Goal: Information Seeking & Learning: Understand process/instructions

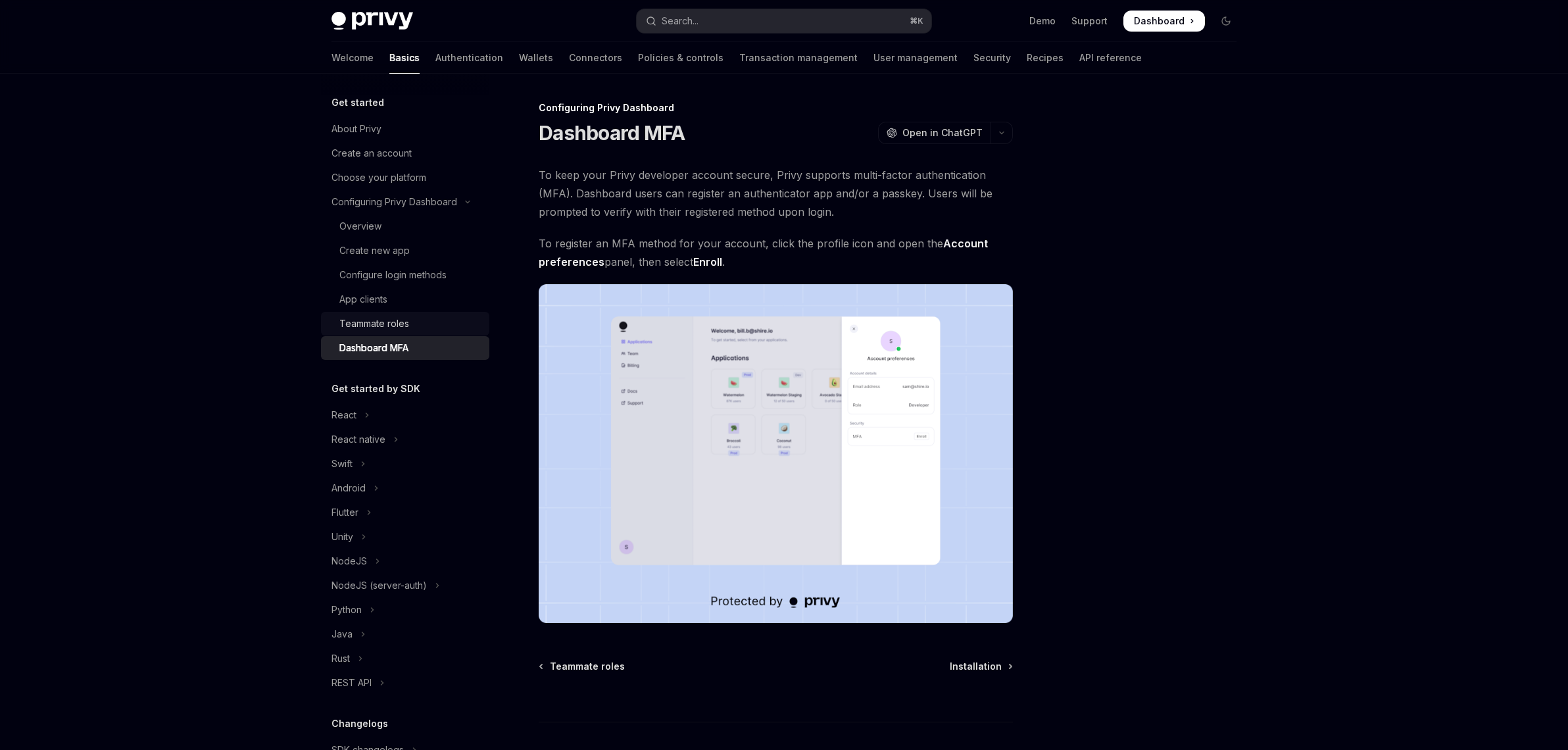
click at [390, 316] on div "Teammate roles" at bounding box center [375, 324] width 70 height 16
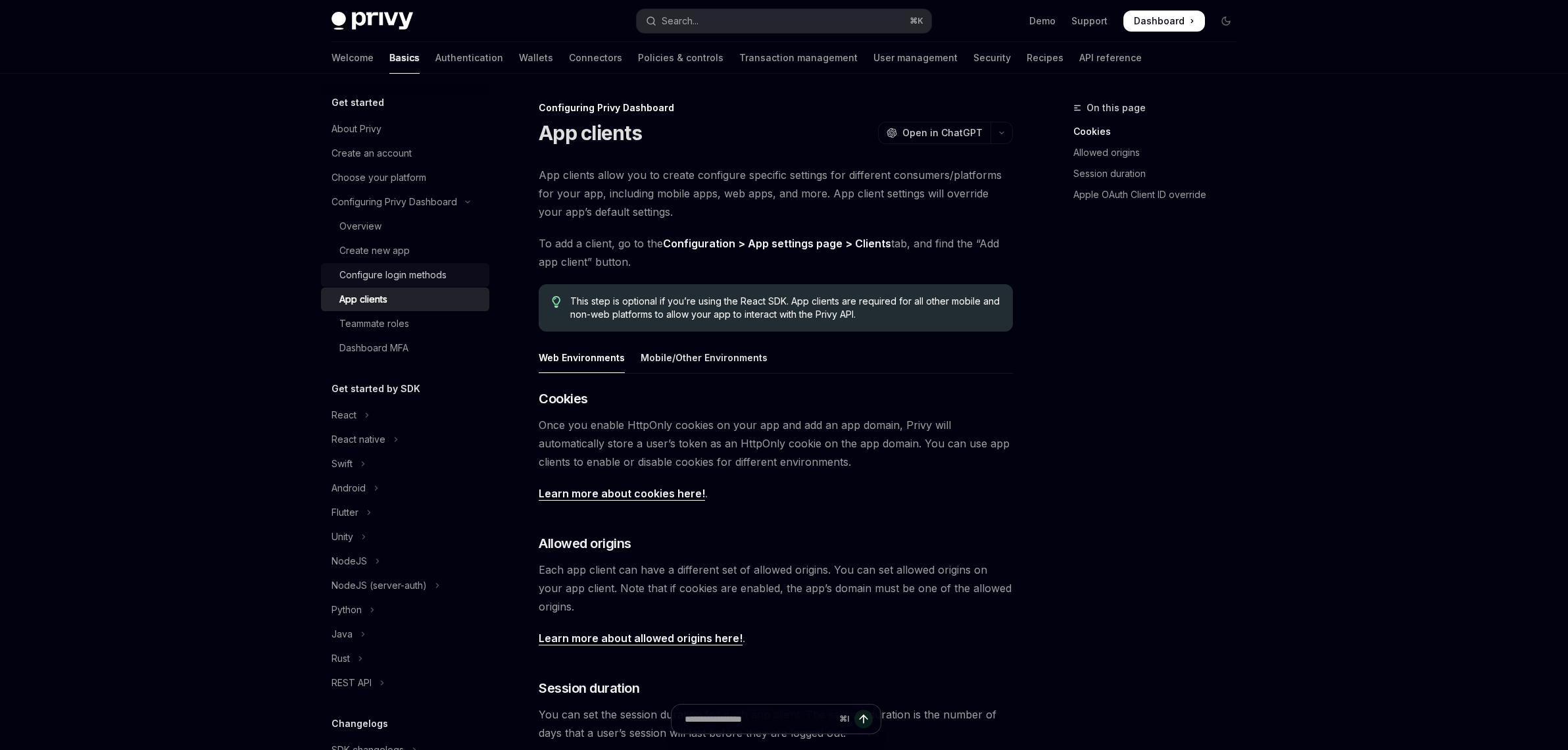
click at [409, 268] on div "Configure login methods" at bounding box center [393, 275] width 107 height 16
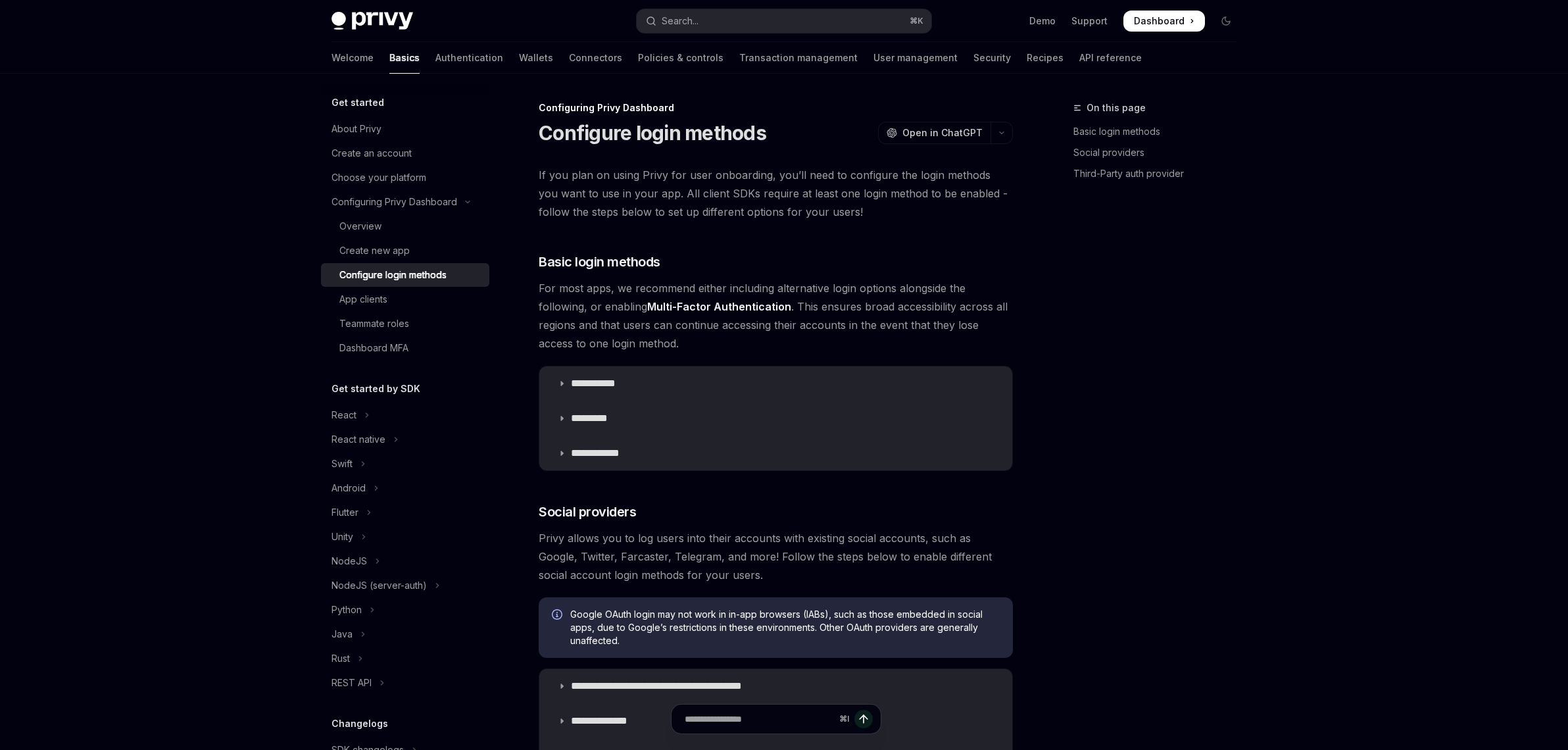
type textarea "*"
